Goal: Information Seeking & Learning: Understand process/instructions

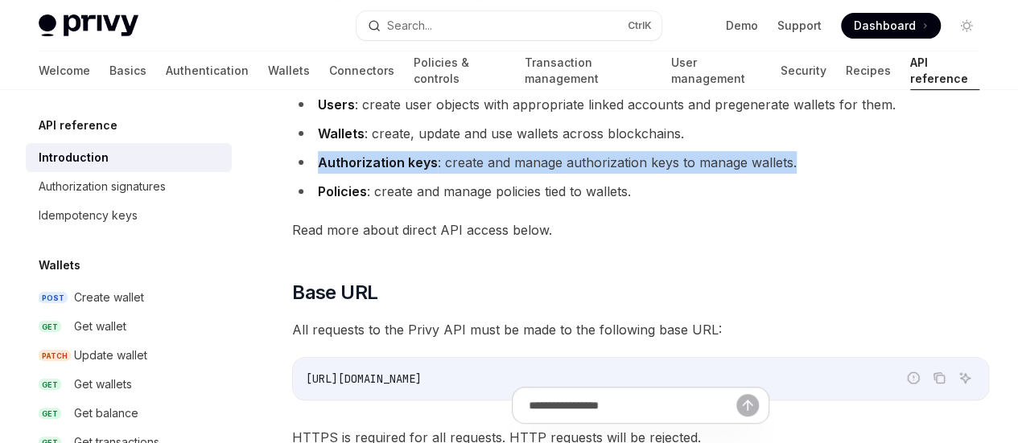
drag, startPoint x: 319, startPoint y: 206, endPoint x: 471, endPoint y: 227, distance: 154.3
click at [471, 174] on li "Authorization keys : create and manage authorization keys to manage wallets." at bounding box center [640, 162] width 697 height 23
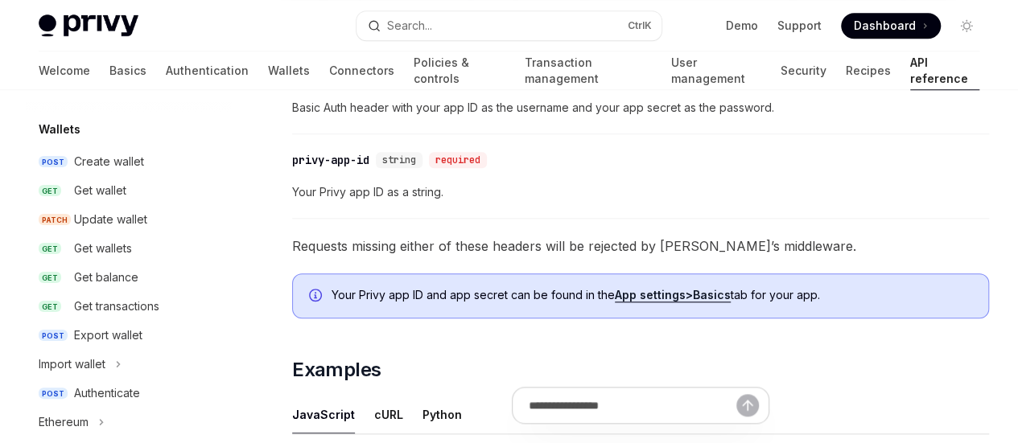
scroll to position [173, 0]
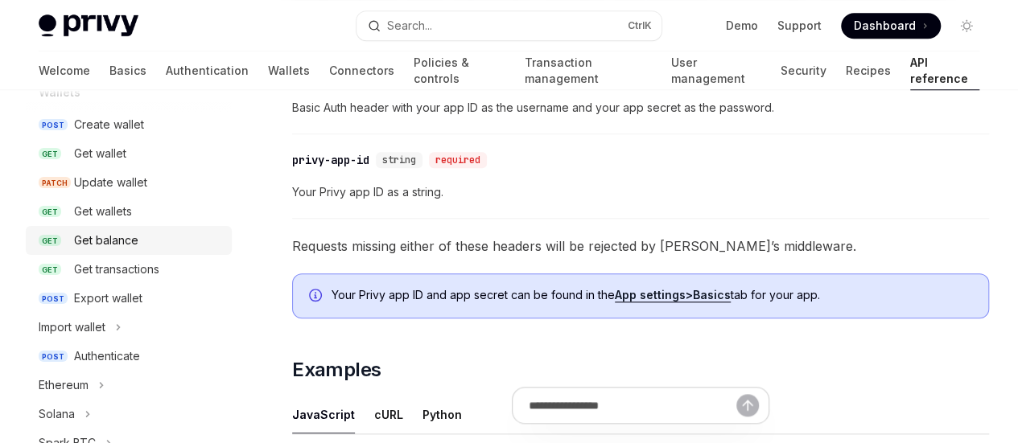
click at [113, 240] on div "Get balance" at bounding box center [106, 240] width 64 height 19
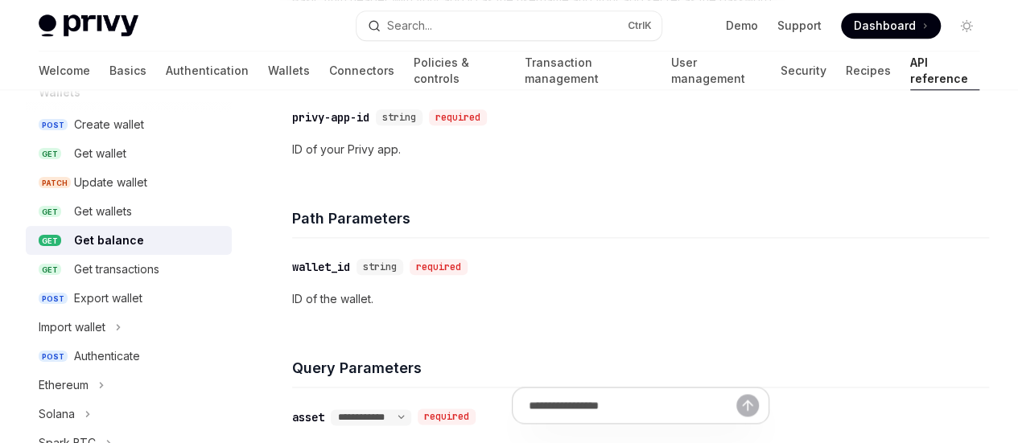
scroll to position [827, 0]
drag, startPoint x: 523, startPoint y: 183, endPoint x: 551, endPoint y: 195, distance: 31.0
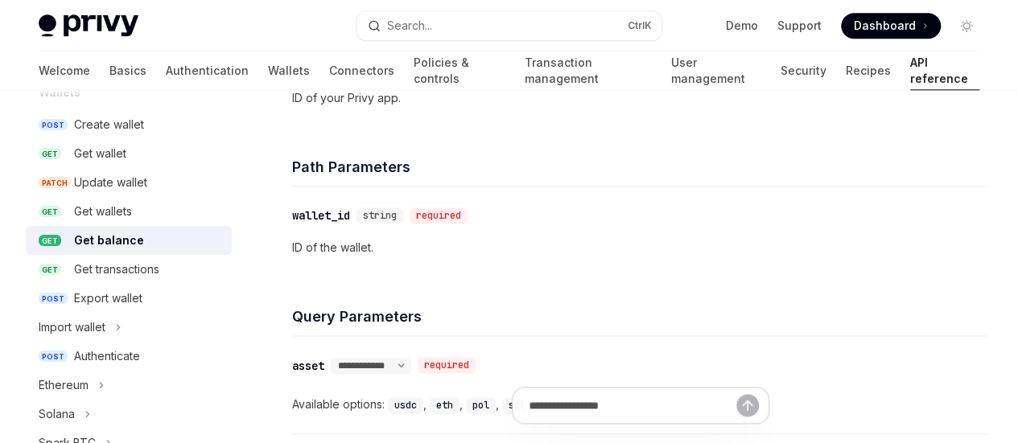
scroll to position [923, 0]
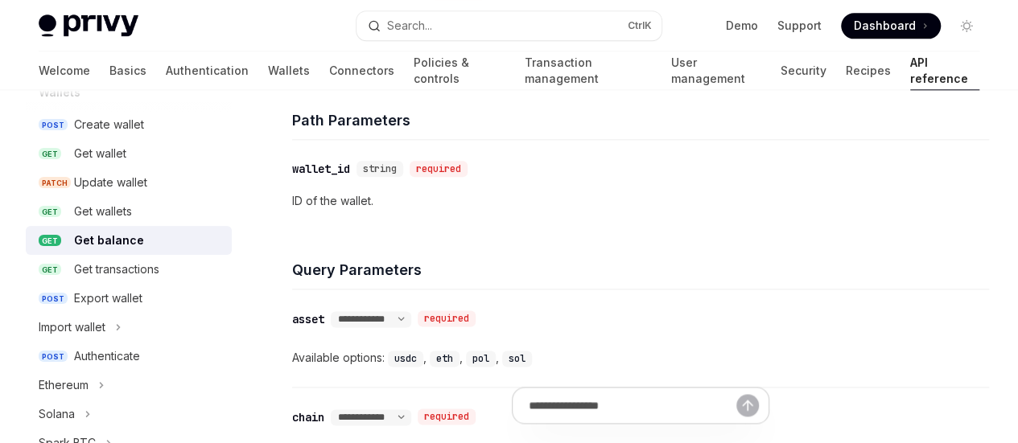
drag, startPoint x: 393, startPoint y: 225, endPoint x: 452, endPoint y: 242, distance: 61.9
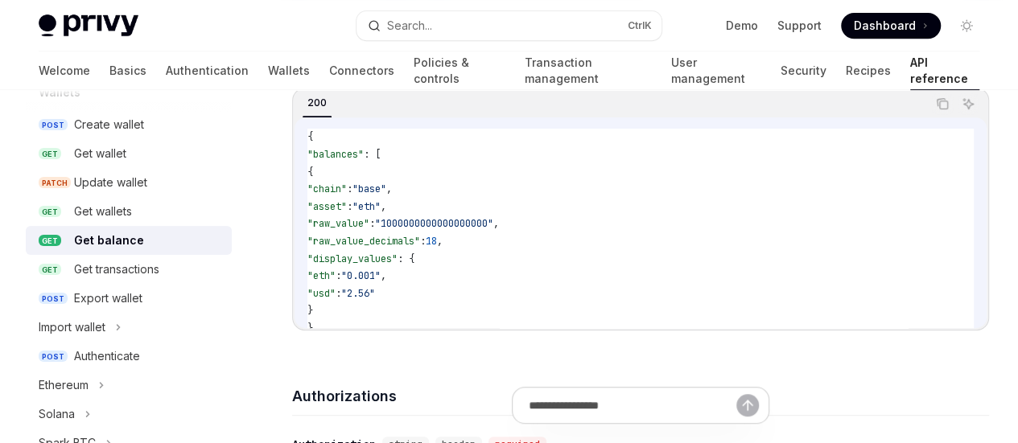
scroll to position [298, 0]
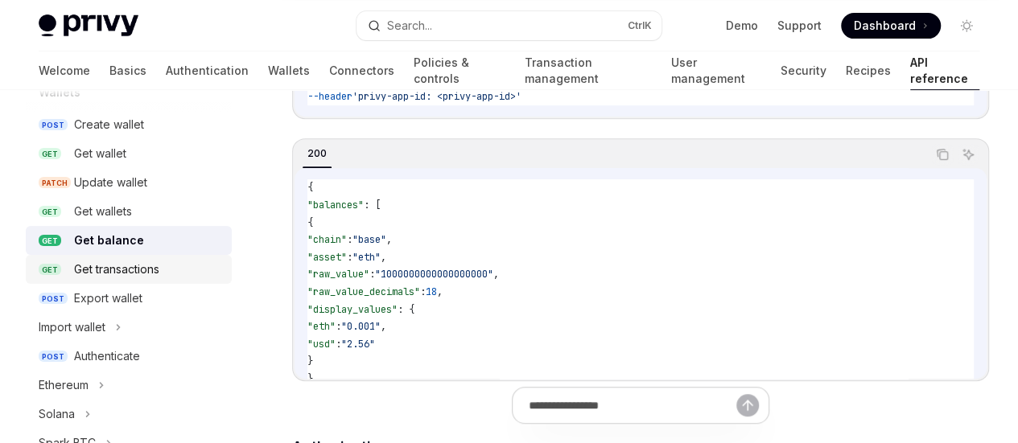
click at [124, 282] on link "GET Get transactions" at bounding box center [129, 269] width 206 height 29
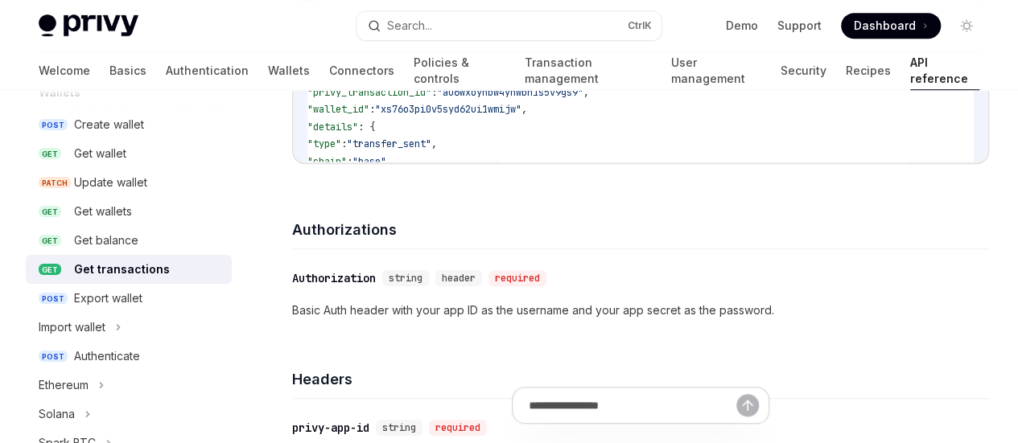
scroll to position [571, 0]
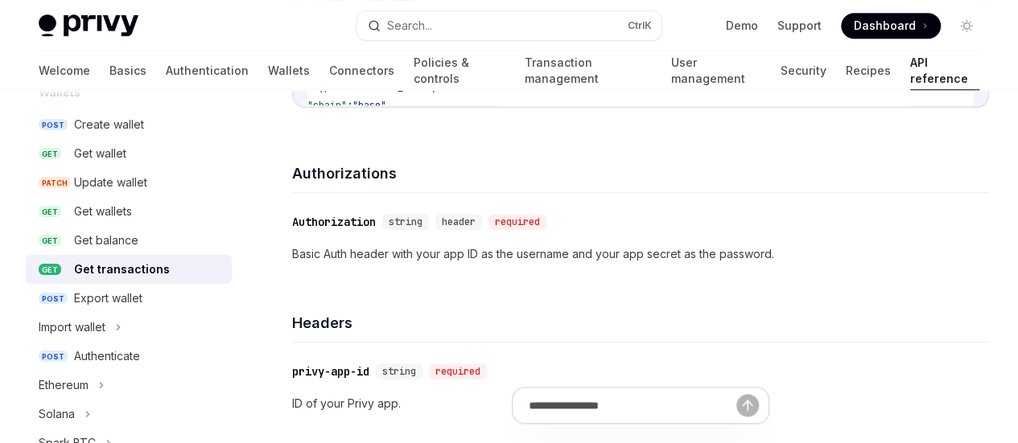
drag, startPoint x: 1014, startPoint y: 237, endPoint x: 1014, endPoint y: 247, distance: 9.7
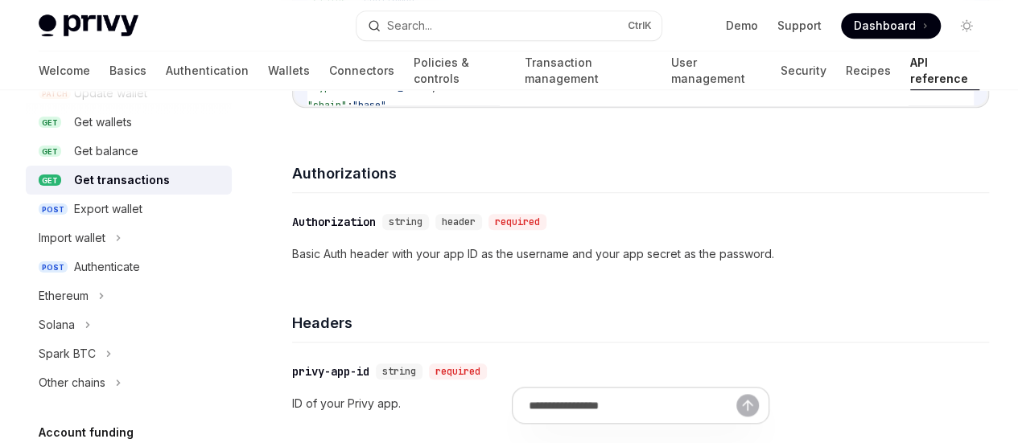
scroll to position [288, 0]
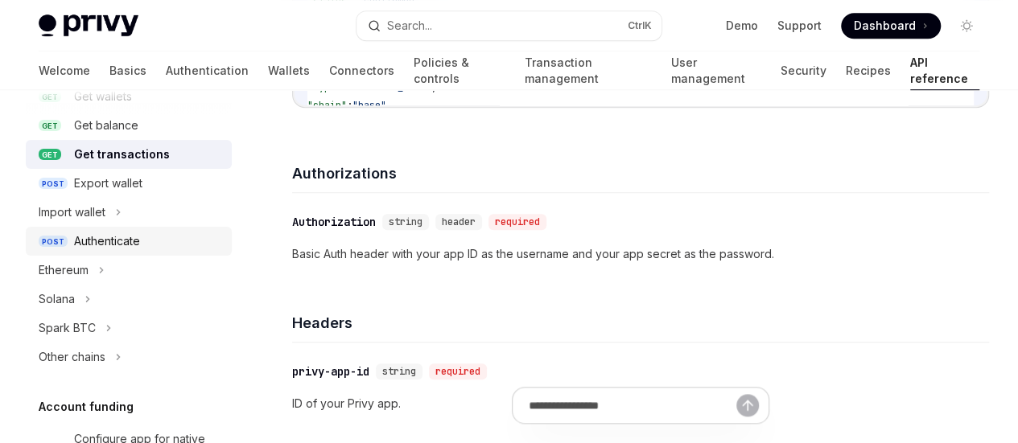
click at [125, 243] on div "Authenticate" at bounding box center [107, 241] width 66 height 19
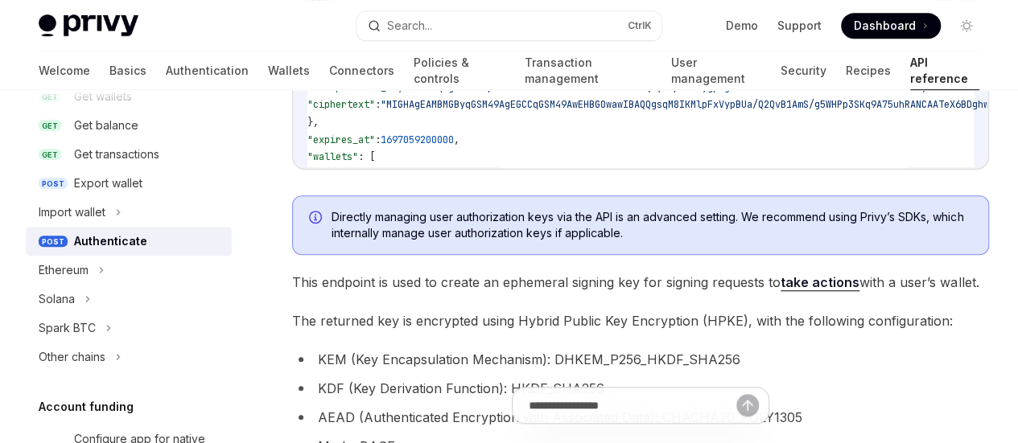
scroll to position [512, 0]
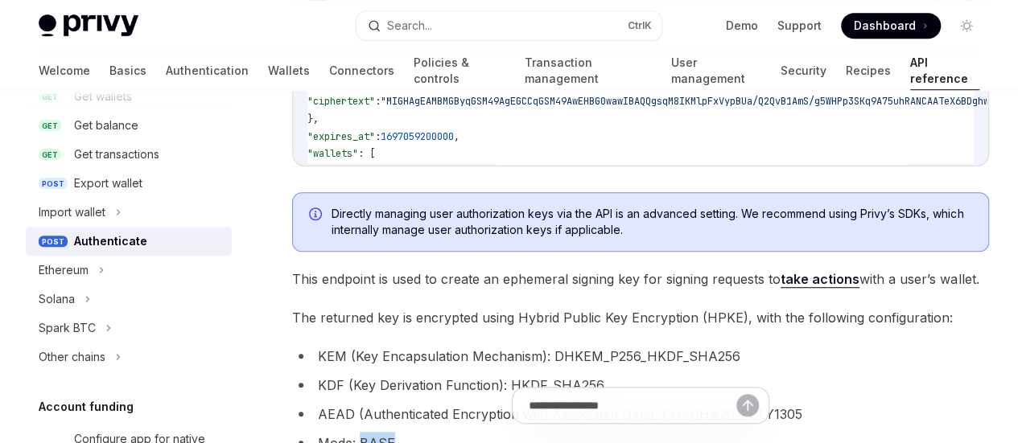
drag, startPoint x: 362, startPoint y: 257, endPoint x: 405, endPoint y: 269, distance: 45.1
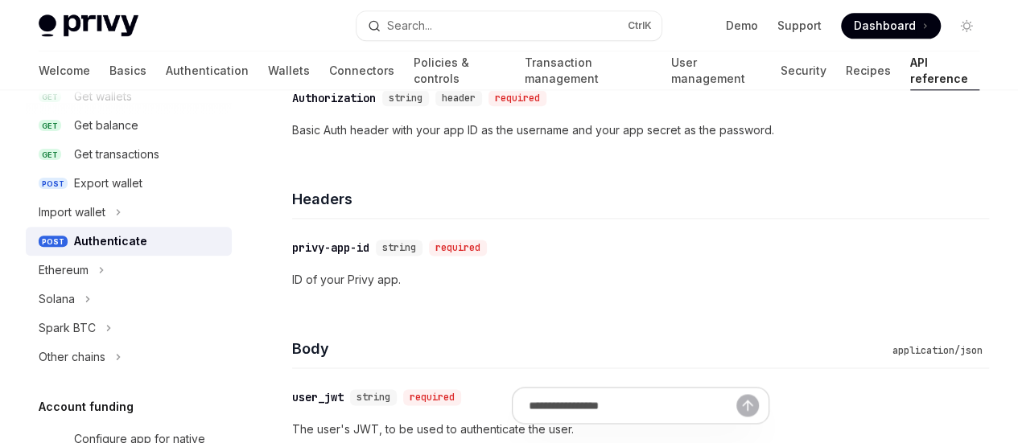
scroll to position [1015, 0]
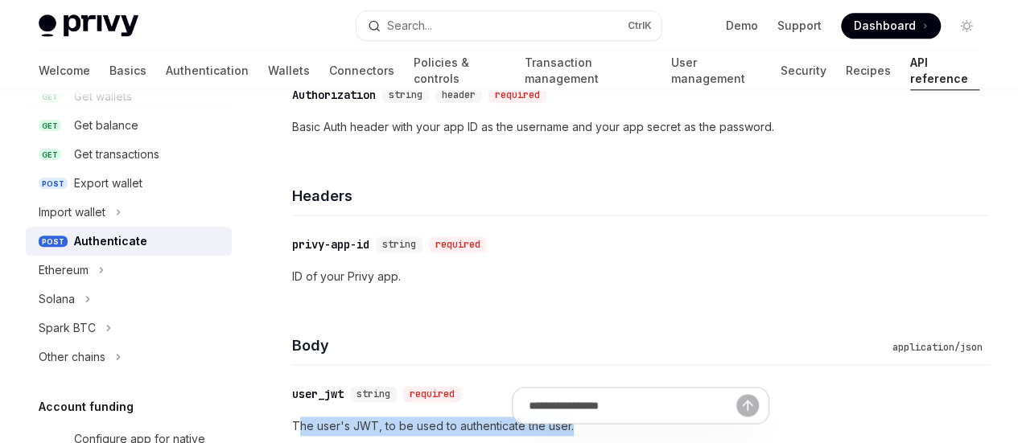
drag, startPoint x: 301, startPoint y: 279, endPoint x: 592, endPoint y: 284, distance: 291.2
click at [592, 284] on div "Obtain a session key to enable wallet access. cURL Copy Ask AI curl --request P…" at bounding box center [509, 260] width 966 height 2371
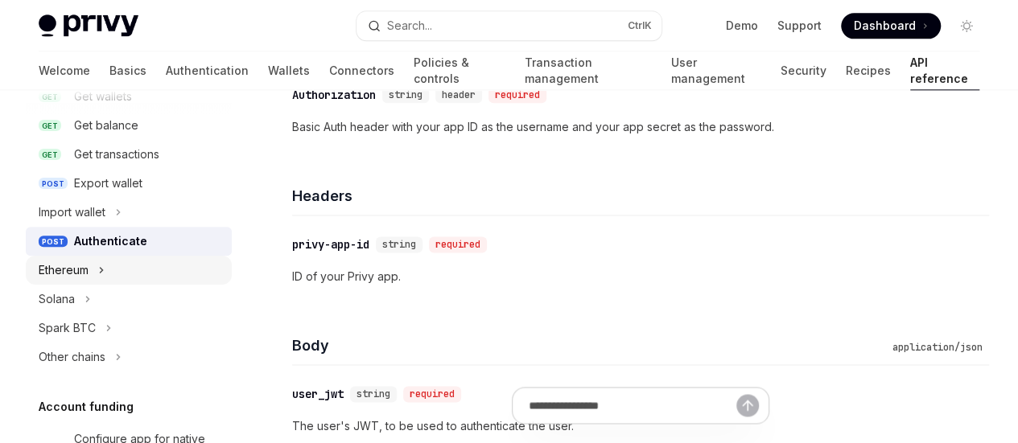
click at [105, 266] on icon at bounding box center [101, 270] width 6 height 19
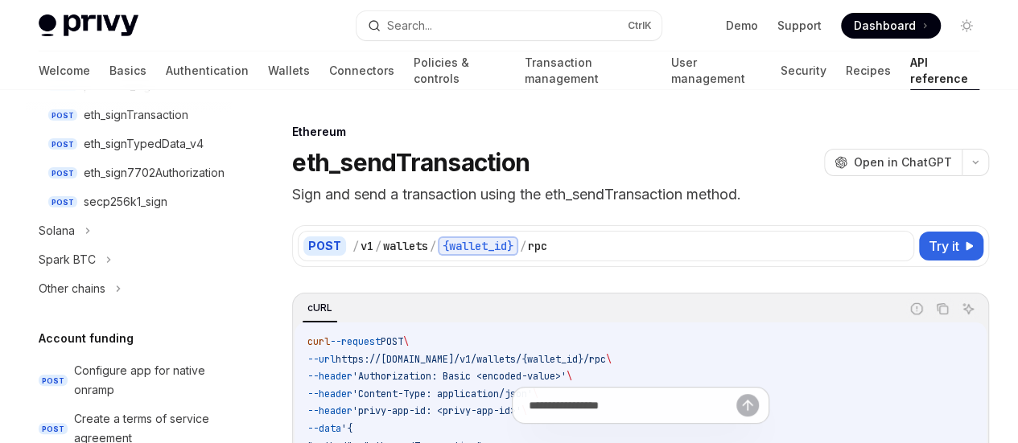
scroll to position [536, 0]
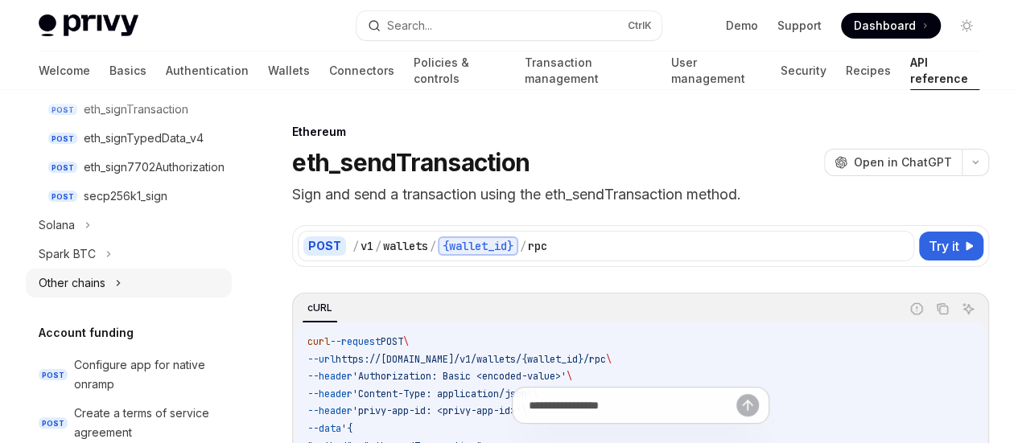
click at [116, 286] on icon at bounding box center [118, 283] width 6 height 19
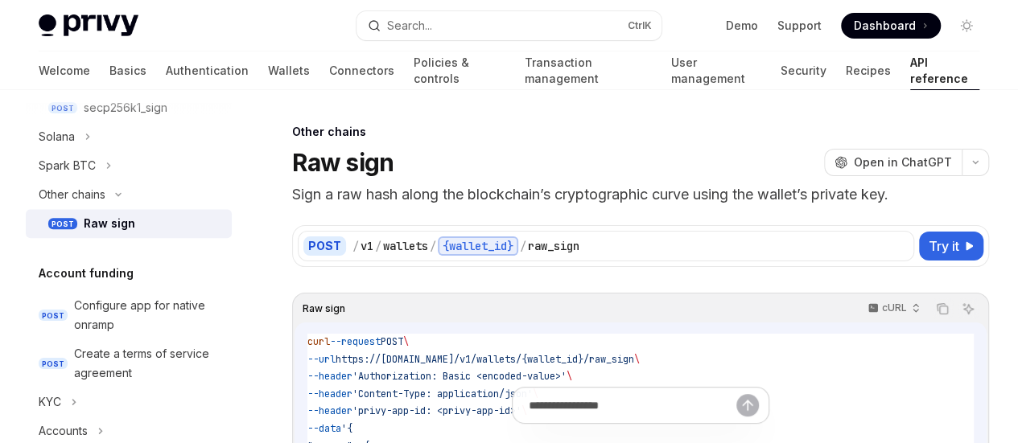
scroll to position [627, 0]
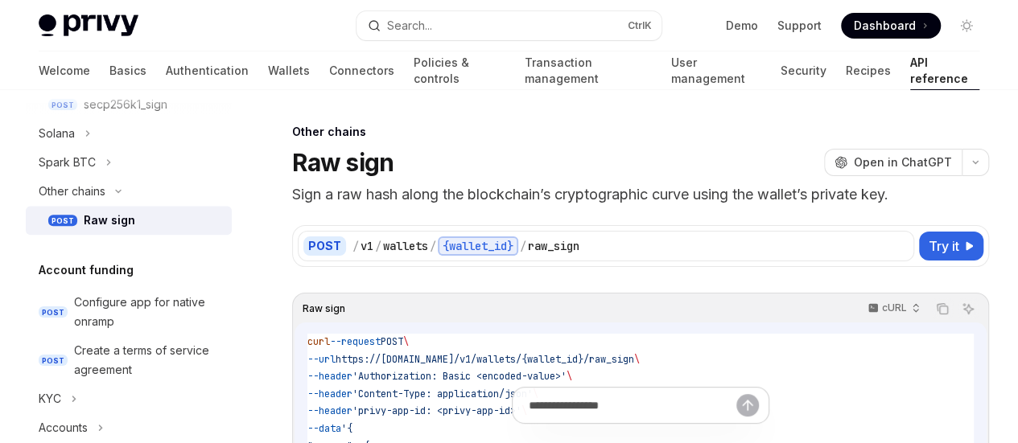
click at [127, 218] on div "Raw sign" at bounding box center [109, 220] width 51 height 19
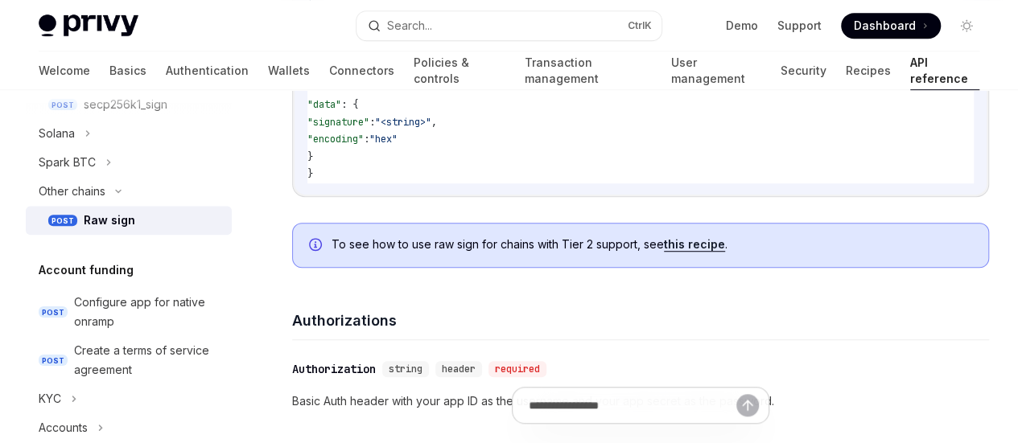
scroll to position [508, 0]
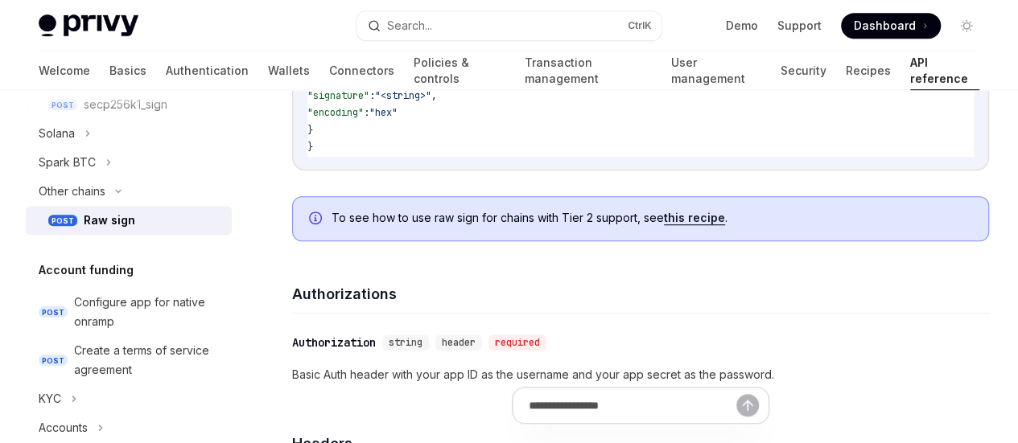
drag, startPoint x: 364, startPoint y: 277, endPoint x: 545, endPoint y: 298, distance: 182.3
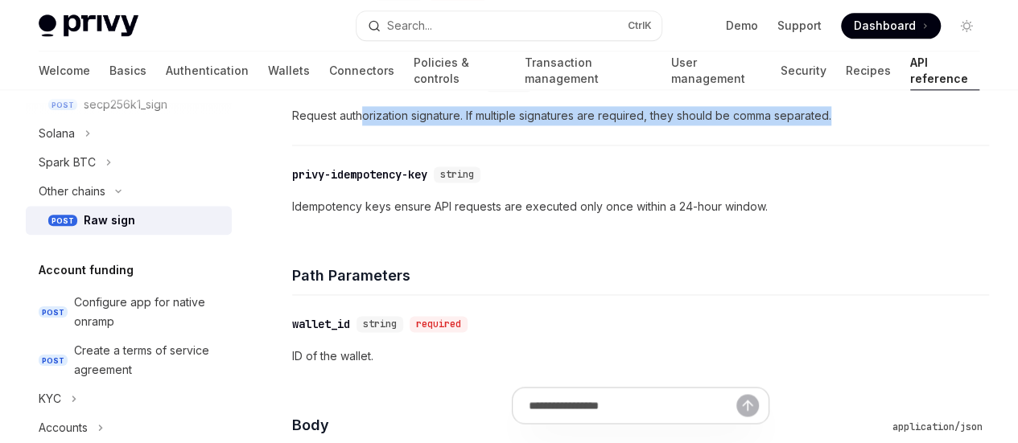
scroll to position [1019, 0]
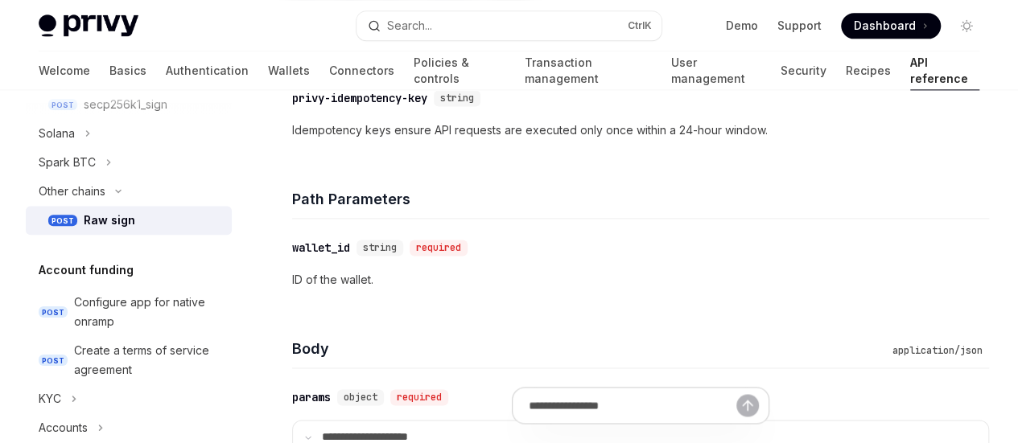
drag, startPoint x: 492, startPoint y: 222, endPoint x: 507, endPoint y: 224, distance: 14.7
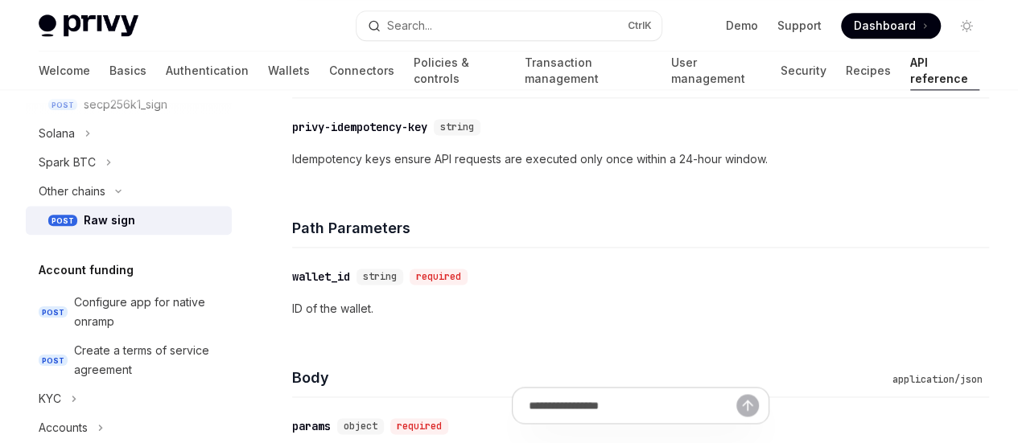
scroll to position [1041, 0]
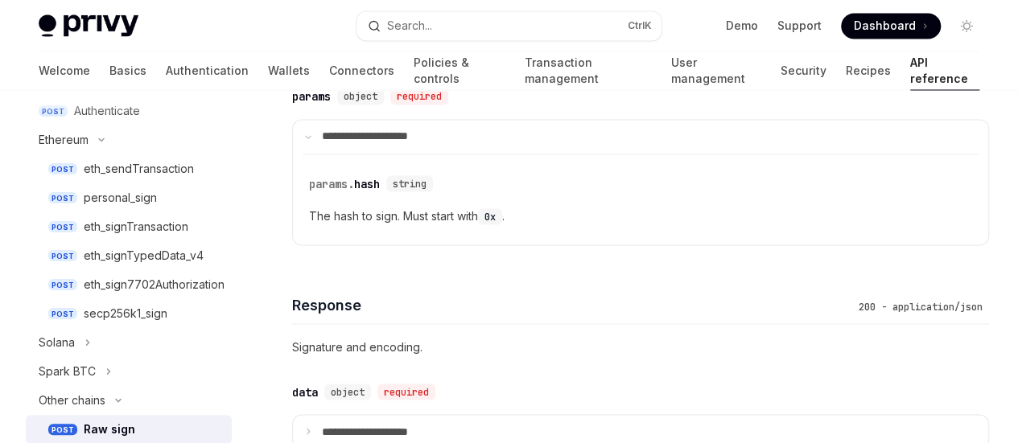
scroll to position [450, 0]
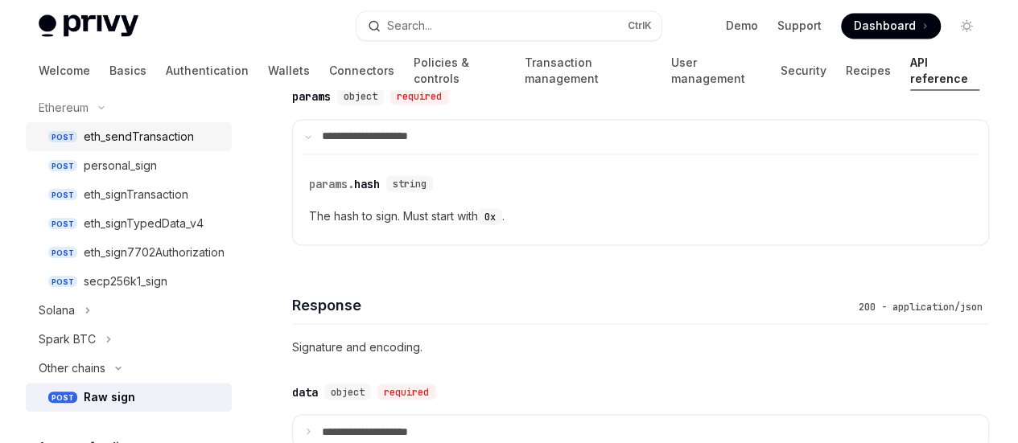
click at [162, 141] on div "eth_sendTransaction" at bounding box center [139, 136] width 110 height 19
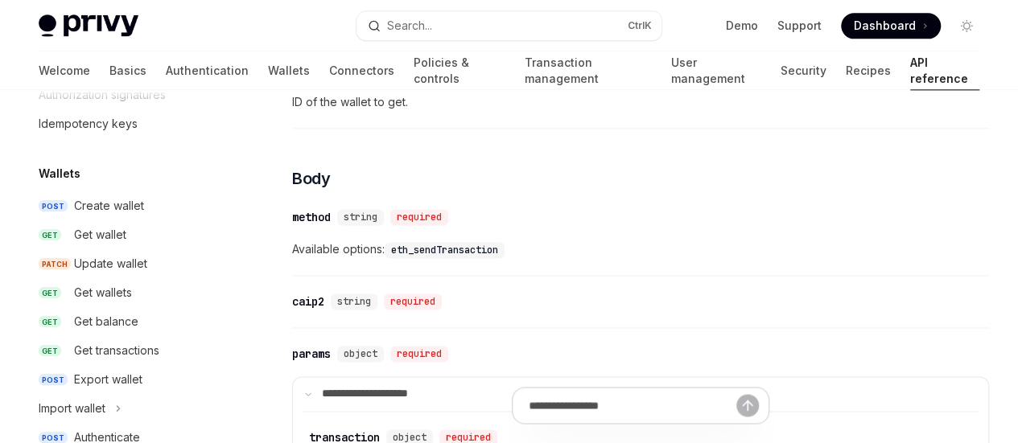
scroll to position [85, 0]
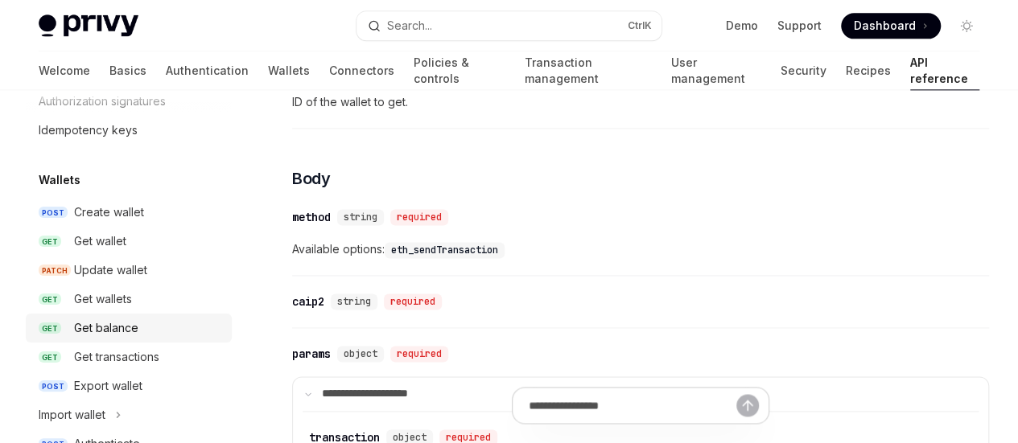
click at [93, 319] on div "Get balance" at bounding box center [106, 328] width 64 height 19
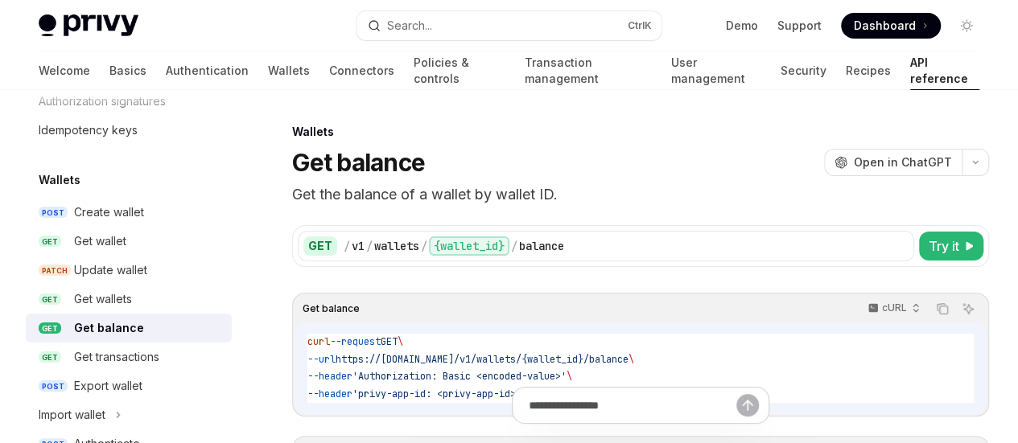
click at [0, 0] on div "{ "balances" : [ { "chain" : "base" , "asset" : "eth" , "raw_value" : "10000000…" at bounding box center [0, 0] width 0 height 0
drag, startPoint x: 676, startPoint y: 335, endPoint x: 793, endPoint y: 341, distance: 117.6
click at [0, 0] on code "{ "balances" : [ { "chain" : "base" , "asset" : "eth" , "raw_value" : "10000000…" at bounding box center [0, 0] width 0 height 0
drag, startPoint x: 685, startPoint y: 351, endPoint x: 820, endPoint y: 352, distance: 135.2
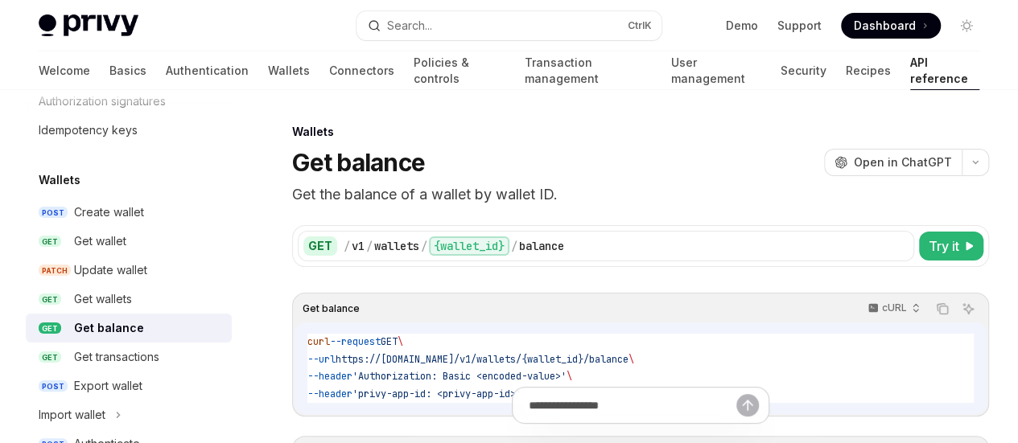
click at [0, 0] on code "{ "balances" : [ { "chain" : "base" , "asset" : "eth" , "raw_value" : "10000000…" at bounding box center [0, 0] width 0 height 0
drag, startPoint x: 751, startPoint y: 352, endPoint x: 742, endPoint y: 352, distance: 9.7
click at [0, 0] on span ""eth"" at bounding box center [0, 0] width 0 height 0
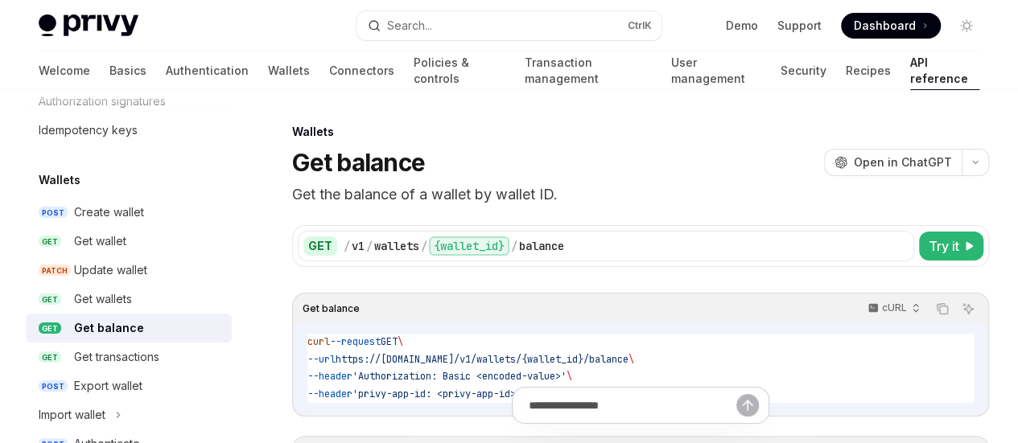
scroll to position [63, 0]
drag, startPoint x: 738, startPoint y: 323, endPoint x: 761, endPoint y: 334, distance: 25.2
click at [0, 0] on code "{ "balances" : [ { "chain" : "base" , "asset" : "eth" , "raw_value" : "10000000…" at bounding box center [0, 0] width 0 height 0
drag, startPoint x: 740, startPoint y: 309, endPoint x: 759, endPoint y: 311, distance: 19.5
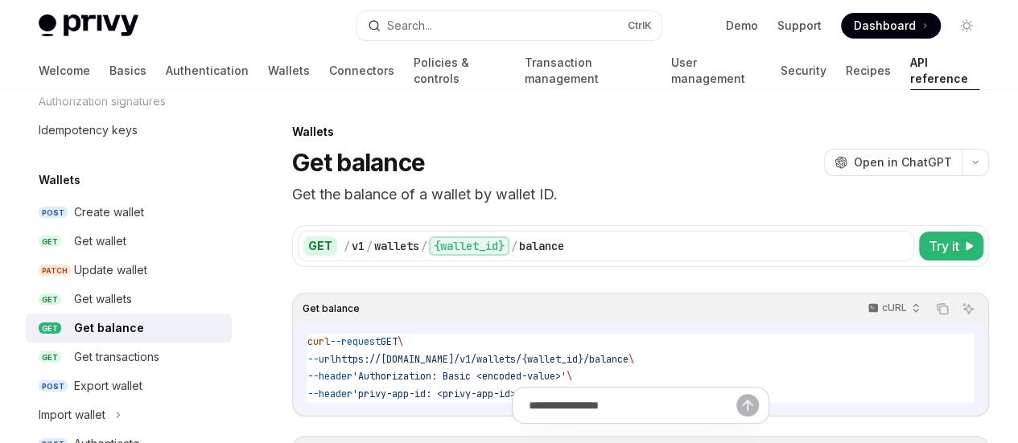
click at [0, 0] on code "{ "balances" : [ { "chain" : "base" , "asset" : "eth" , "raw_value" : "10000000…" at bounding box center [0, 0] width 0 height 0
drag, startPoint x: 764, startPoint y: 331, endPoint x: 874, endPoint y: 339, distance: 110.5
click at [0, 0] on code "{ "balances" : [ { "chain" : "base" , "asset" : "eth" , "raw_value" : "10000000…" at bounding box center [0, 0] width 0 height 0
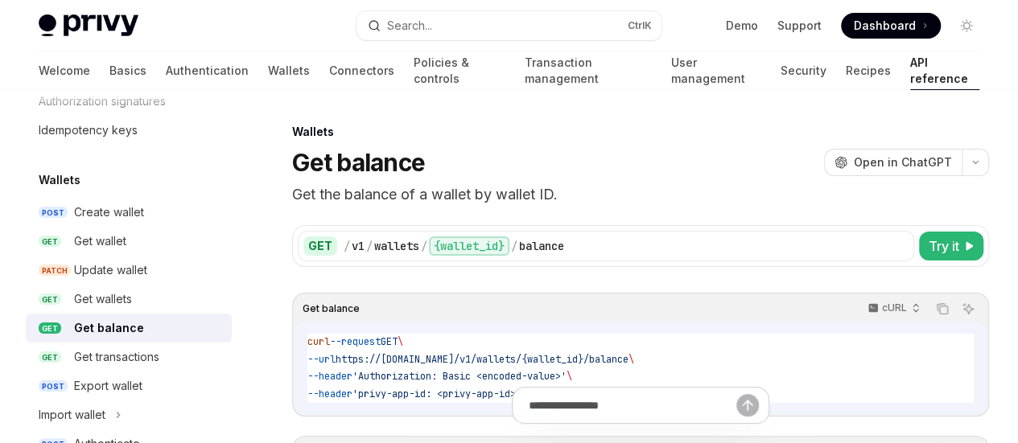
click at [0, 0] on span ""display_values"" at bounding box center [0, 0] width 0 height 0
click at [0, 0] on div "200 Copy Ask AI { "balances" : [ { "chain" : "base" , "asset" : "eth" , "raw_va…" at bounding box center [0, 0] width 0 height 0
drag, startPoint x: 767, startPoint y: 311, endPoint x: 833, endPoint y: 324, distance: 66.4
click at [0, 0] on code "{ "balances" : [ { "chain" : "base" , "asset" : "eth" , "raw_value" : "10000000…" at bounding box center [0, 0] width 0 height 0
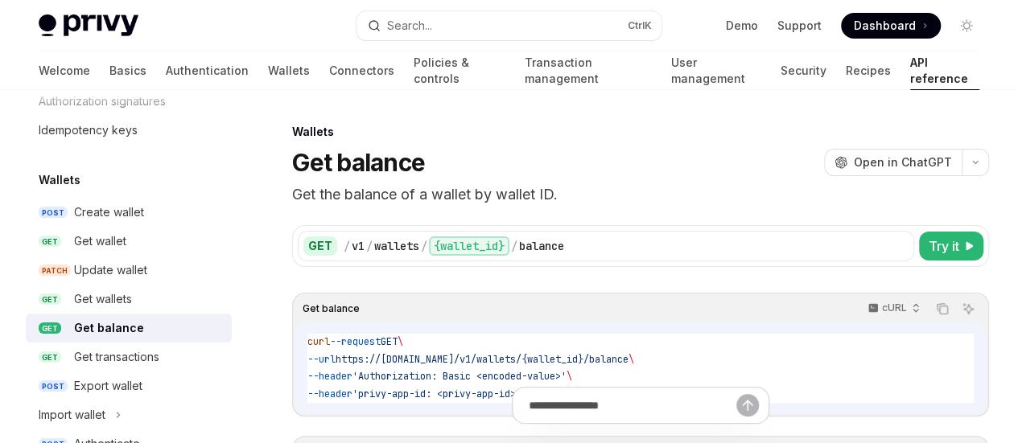
drag, startPoint x: 710, startPoint y: 376, endPoint x: 780, endPoint y: 371, distance: 71.0
click at [0, 0] on code "{ "balances" : [ { "chain" : "base" , "asset" : "eth" , "raw_value" : "10000000…" at bounding box center [0, 0] width 0 height 0
click at [0, 0] on span ":" at bounding box center [0, 0] width 0 height 0
drag, startPoint x: 740, startPoint y: 365, endPoint x: 769, endPoint y: 366, distance: 29.0
click at [0, 0] on span ""0.001"" at bounding box center [0, 0] width 0 height 0
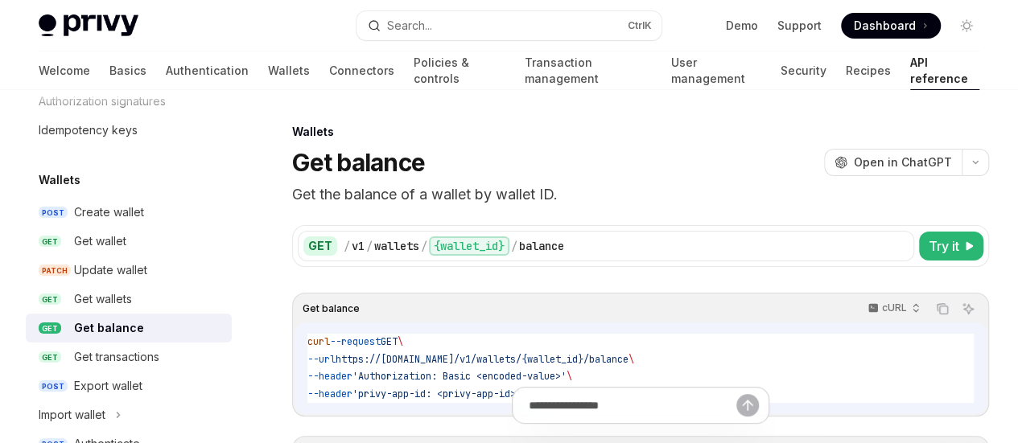
drag, startPoint x: 743, startPoint y: 384, endPoint x: 764, endPoint y: 381, distance: 21.2
click at [0, 0] on span ""2.56"" at bounding box center [0, 0] width 0 height 0
drag, startPoint x: 742, startPoint y: 390, endPoint x: 758, endPoint y: 389, distance: 16.2
click at [0, 0] on span ""eth"" at bounding box center [0, 0] width 0 height 0
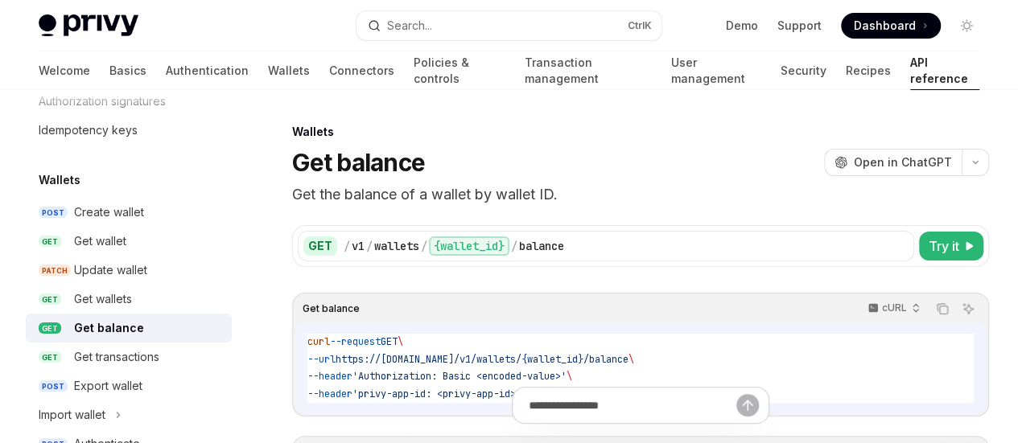
click at [150, 220] on div "Create wallet" at bounding box center [148, 212] width 148 height 19
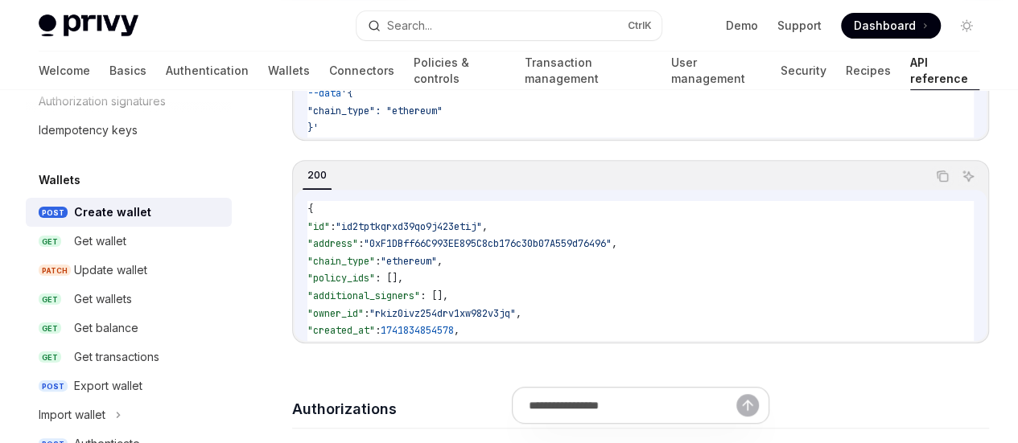
scroll to position [339, 0]
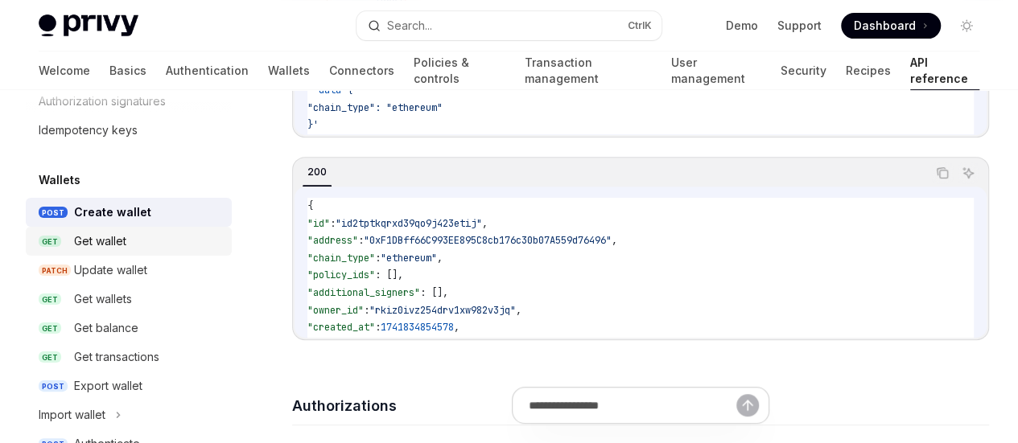
click at [114, 246] on div "Get wallet" at bounding box center [100, 241] width 52 height 19
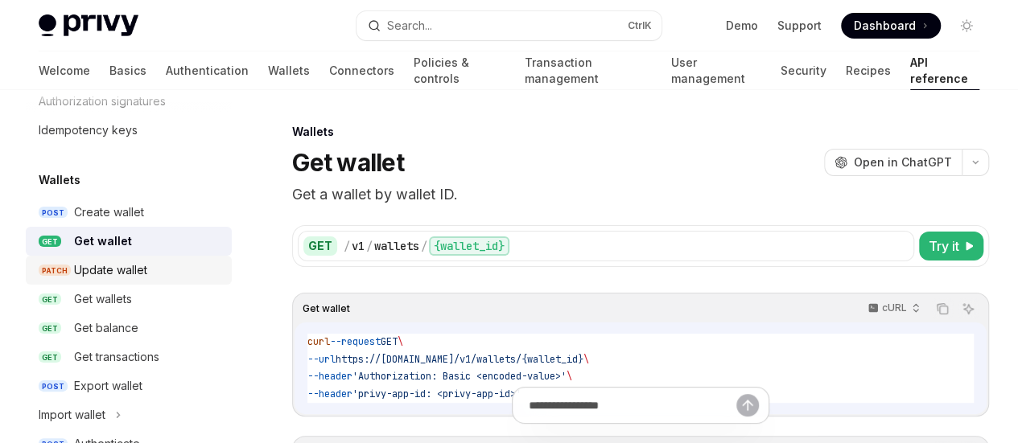
click at [119, 273] on div "Update wallet" at bounding box center [110, 270] width 73 height 19
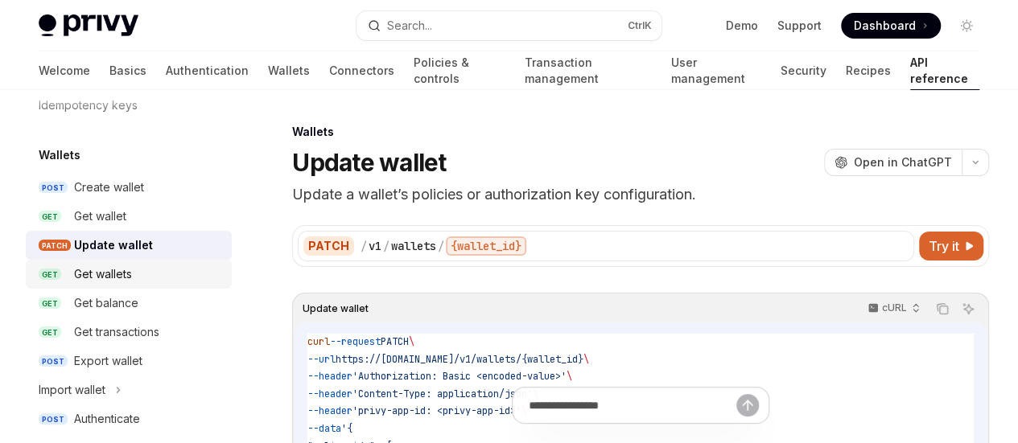
scroll to position [111, 0]
click at [127, 308] on div "Get balance" at bounding box center [106, 302] width 64 height 19
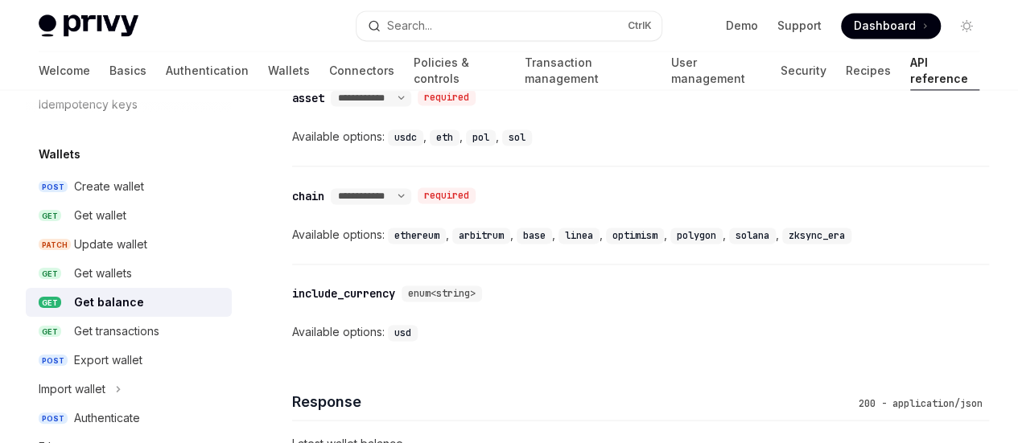
scroll to position [1144, 0]
click at [107, 334] on div "Get transactions" at bounding box center [116, 331] width 85 height 19
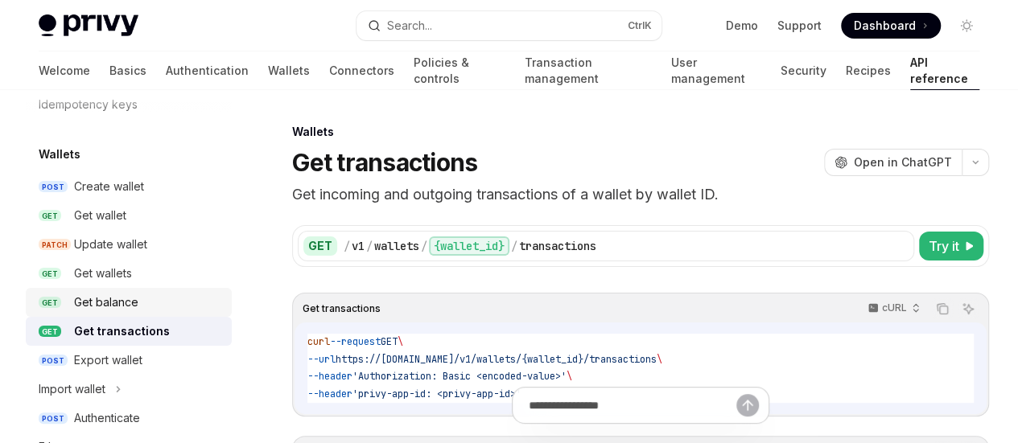
click at [124, 306] on div "Get balance" at bounding box center [106, 302] width 64 height 19
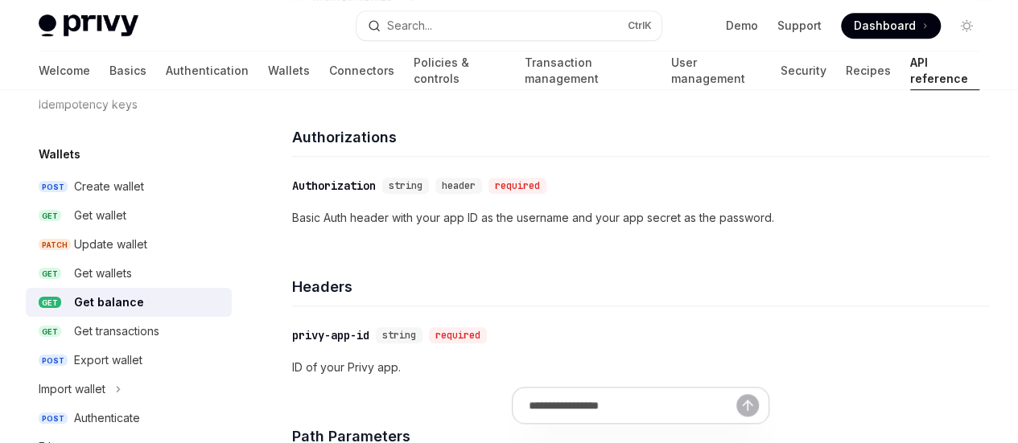
scroll to position [607, 0]
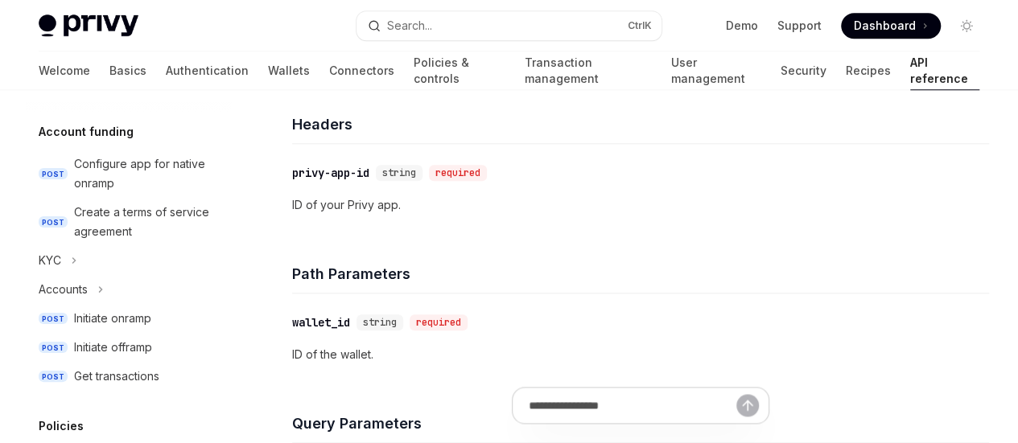
scroll to position [767, 0]
click at [120, 376] on div "Get transactions" at bounding box center [116, 375] width 85 height 19
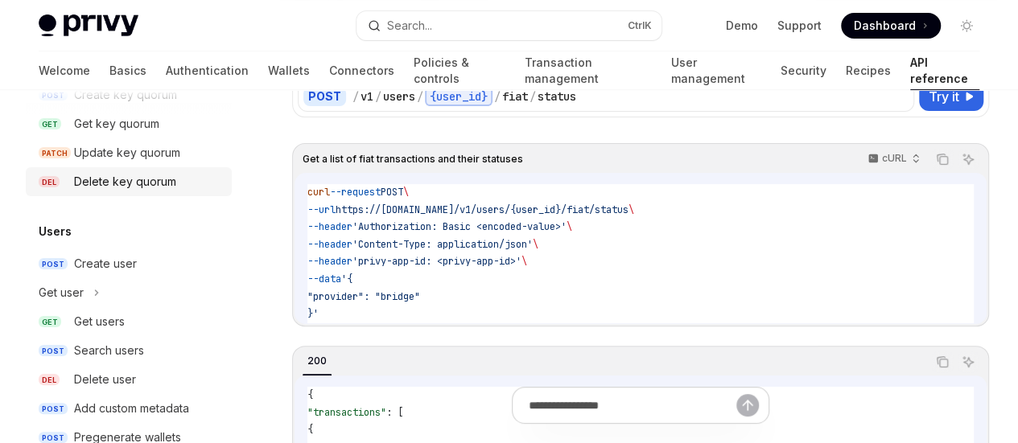
scroll to position [1413, 0]
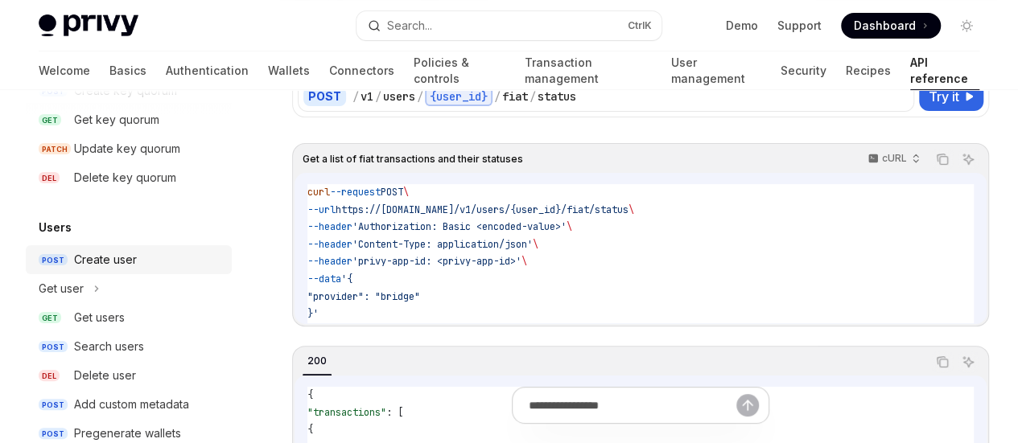
click at [123, 262] on div "Create user" at bounding box center [105, 259] width 63 height 19
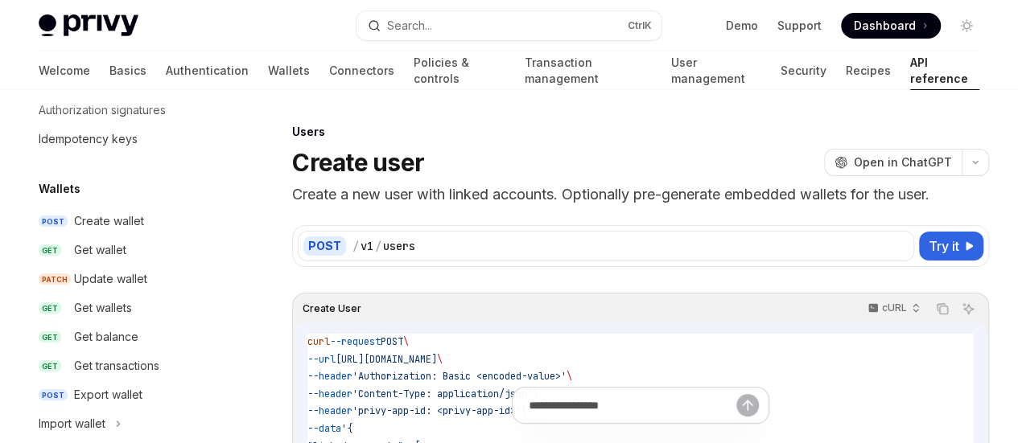
scroll to position [80, 0]
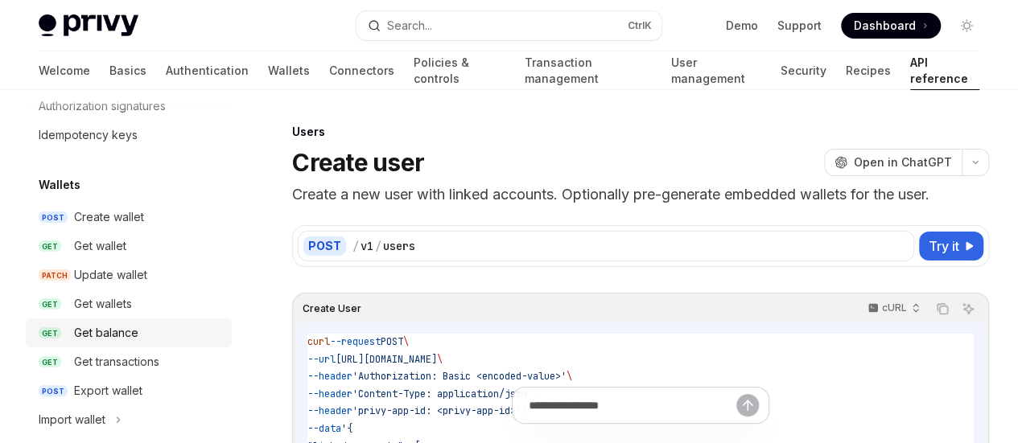
click at [135, 340] on div "Get balance" at bounding box center [106, 332] width 64 height 19
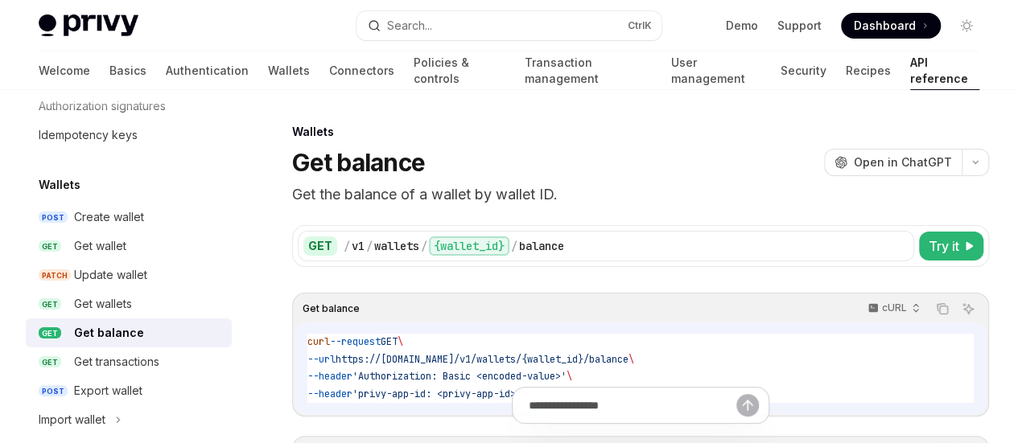
scroll to position [4, 0]
click at [180, 364] on div "Get transactions" at bounding box center [148, 361] width 148 height 19
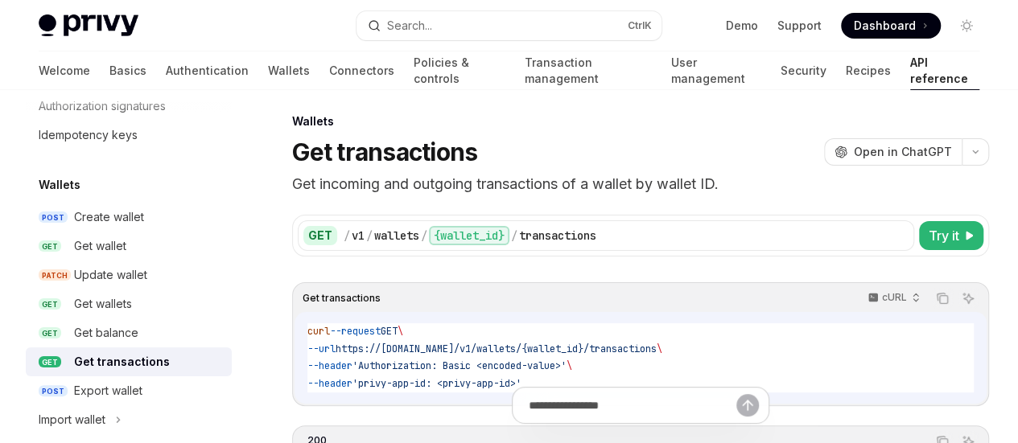
scroll to position [10, 0]
click at [92, 268] on div "Update wallet" at bounding box center [110, 274] width 73 height 19
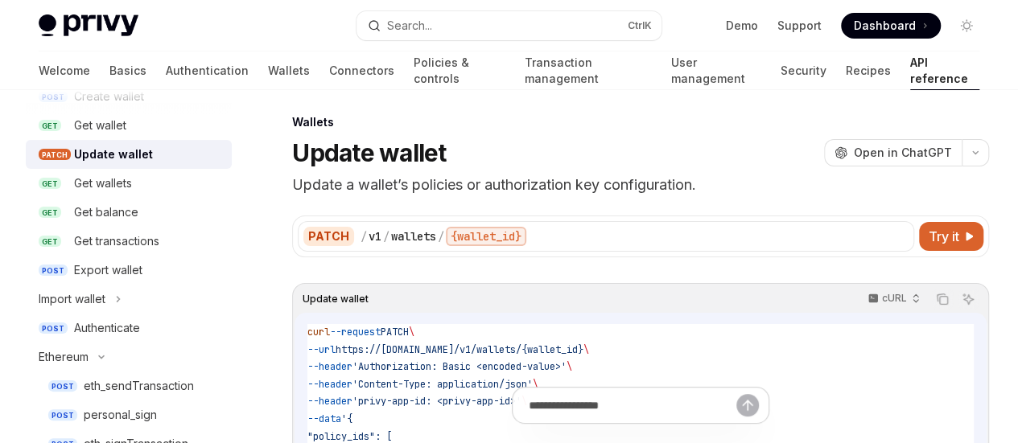
scroll to position [204, 0]
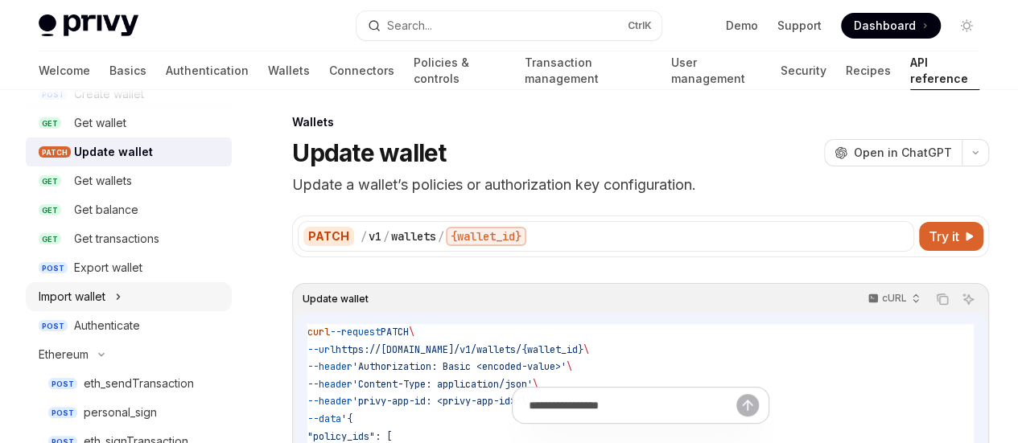
click at [109, 294] on button "Import wallet" at bounding box center [129, 296] width 206 height 29
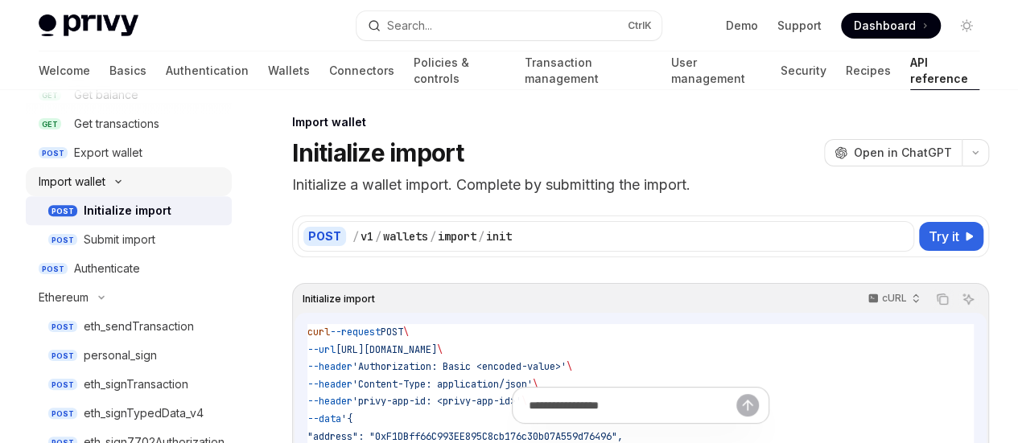
scroll to position [321, 0]
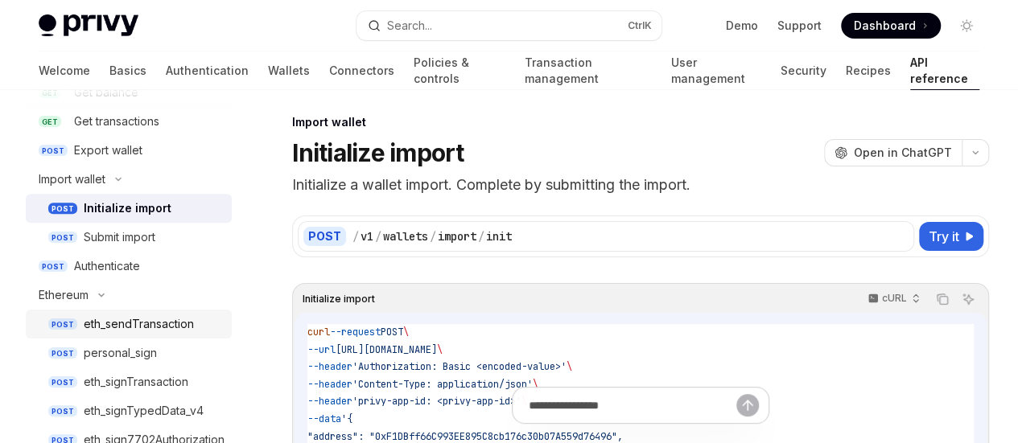
click at [124, 320] on div "eth_sendTransaction" at bounding box center [139, 324] width 110 height 19
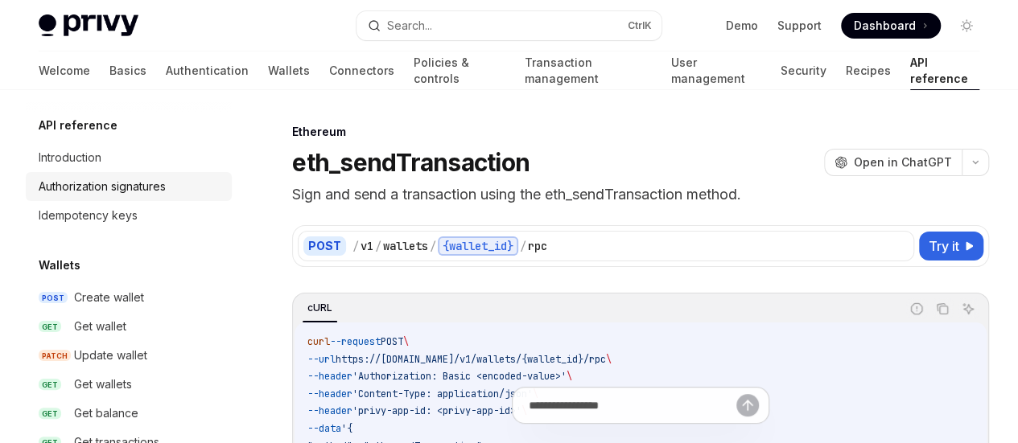
click at [87, 181] on div "Authorization signatures" at bounding box center [102, 186] width 127 height 19
type textarea "*"
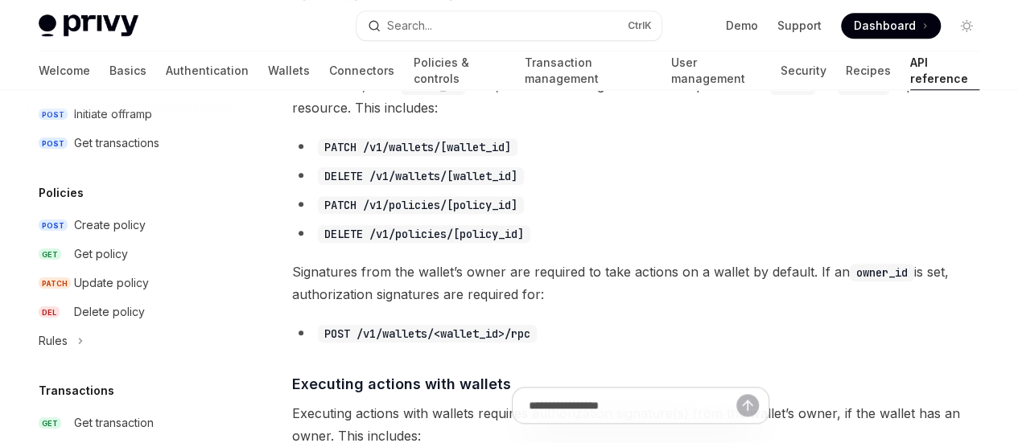
scroll to position [1060, 0]
